Goal: Find specific page/section: Find specific page/section

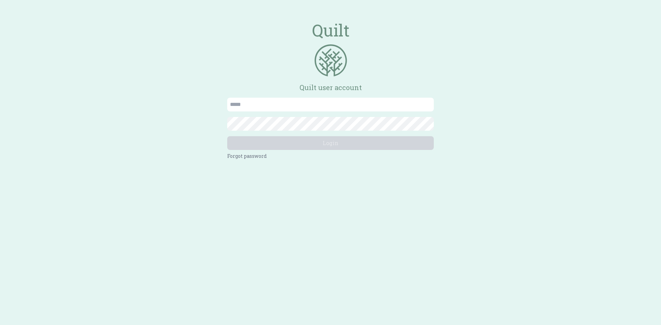
click at [287, 104] on input "email" at bounding box center [330, 105] width 207 height 14
type input "**********"
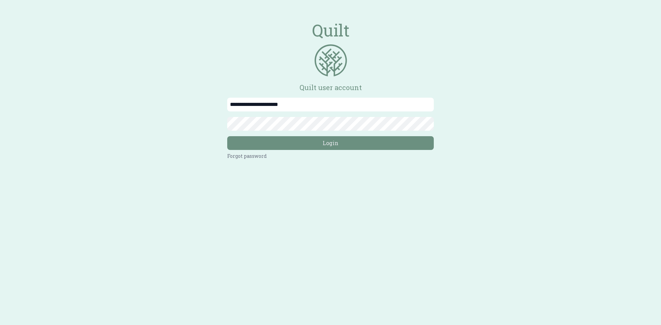
click at [227, 136] on button "Login" at bounding box center [330, 143] width 207 height 14
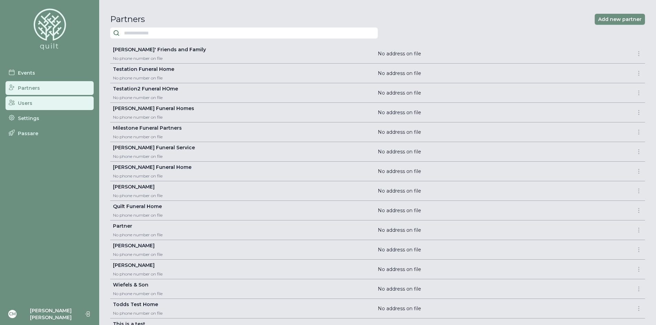
click at [35, 105] on link "Users" at bounding box center [50, 103] width 88 height 14
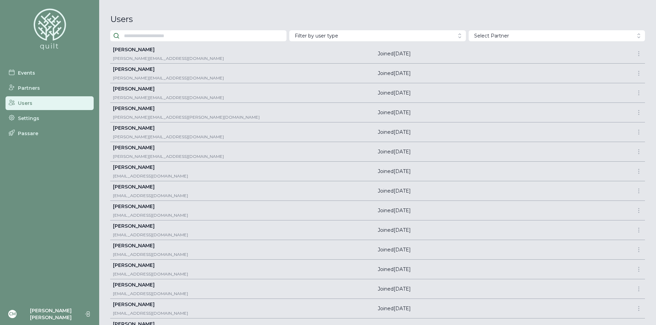
click at [420, 39] on button "Filter by user type" at bounding box center [377, 35] width 176 height 11
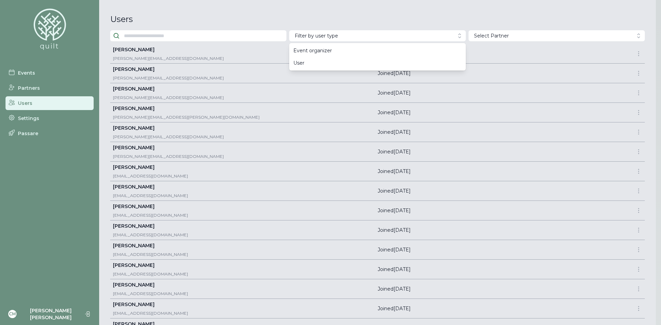
click at [420, 39] on button "Filter by user type" at bounding box center [377, 35] width 176 height 11
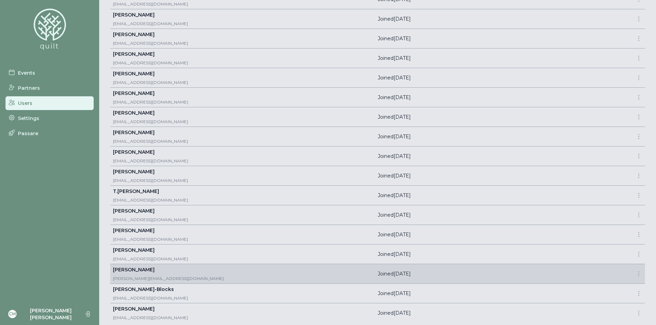
scroll to position [1753, 0]
